Goal: Task Accomplishment & Management: Manage account settings

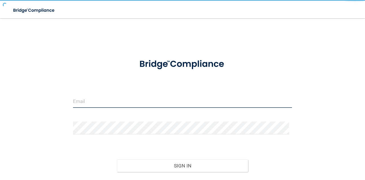
click at [126, 103] on input "email" at bounding box center [182, 101] width 219 height 13
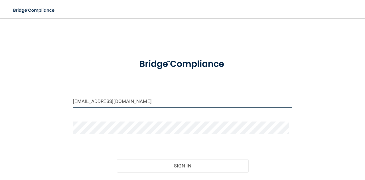
type input "[EMAIL_ADDRESS][DOMAIN_NAME]"
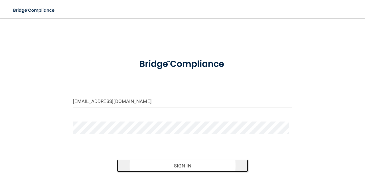
click at [178, 165] on button "Sign In" at bounding box center [182, 165] width 131 height 13
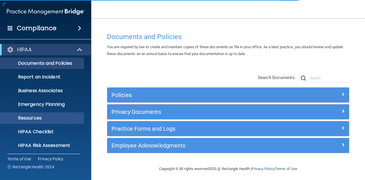
scroll to position [56, 0]
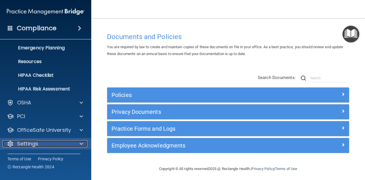
click at [52, 142] on div "Settings" at bounding box center [38, 143] width 71 height 7
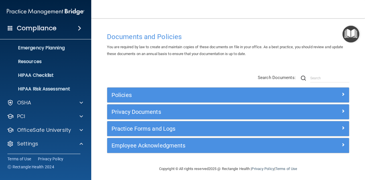
click at [78, 28] on span at bounding box center [79, 28] width 3 height 7
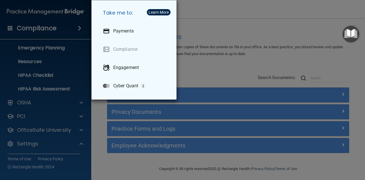
click at [71, 95] on div "Take me to: Payments Compliance Engagement Cyber Quant" at bounding box center [182, 90] width 365 height 180
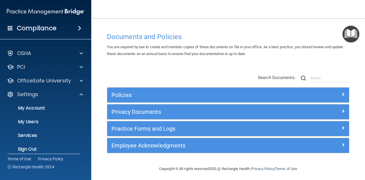
scroll to position [106, 0]
click at [49, 119] on p "My Users" at bounding box center [43, 122] width 78 height 6
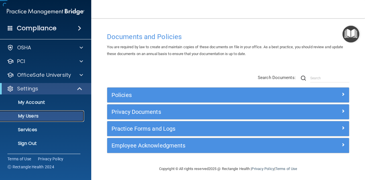
scroll to position [15, 0]
select select "20"
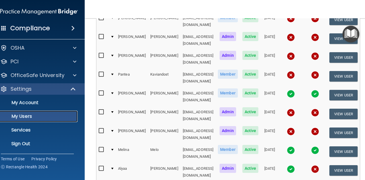
scroll to position [176, 0]
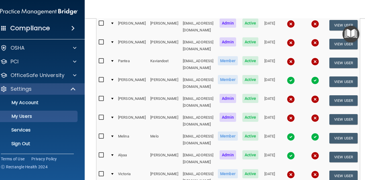
click at [295, 171] on img at bounding box center [291, 175] width 8 height 8
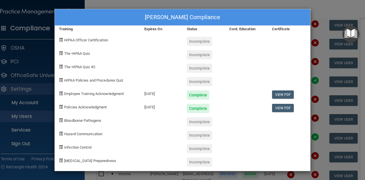
click at [322, 13] on div "[PERSON_NAME] Compliance Training Expires On Status Cont. Education Certificate…" at bounding box center [182, 90] width 365 height 180
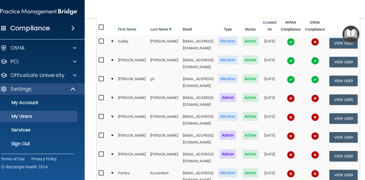
scroll to position [35, 0]
